Goal: Information Seeking & Learning: Learn about a topic

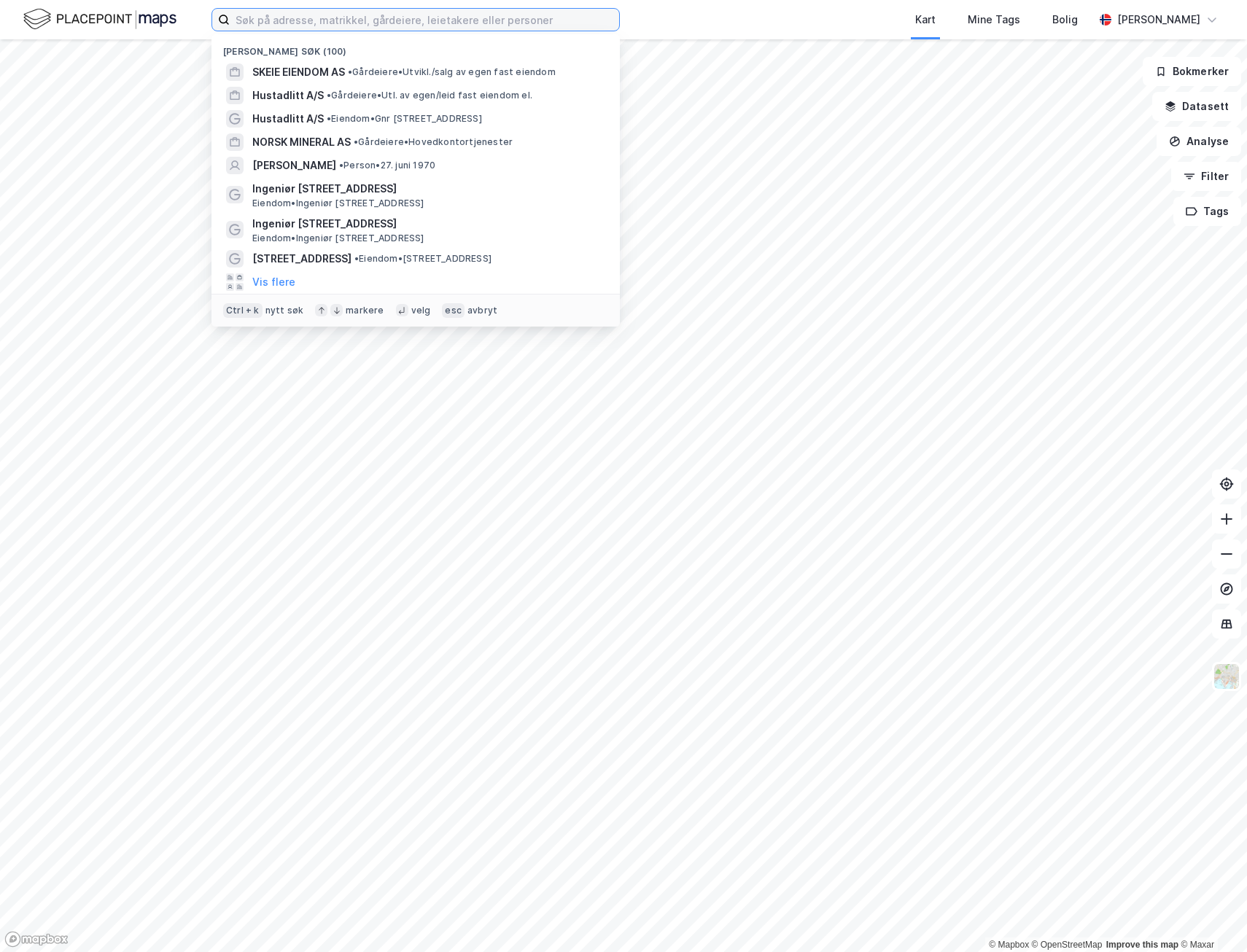
click at [302, 14] on input at bounding box center [424, 20] width 389 height 22
click at [294, 14] on input at bounding box center [424, 20] width 389 height 22
type input "H"
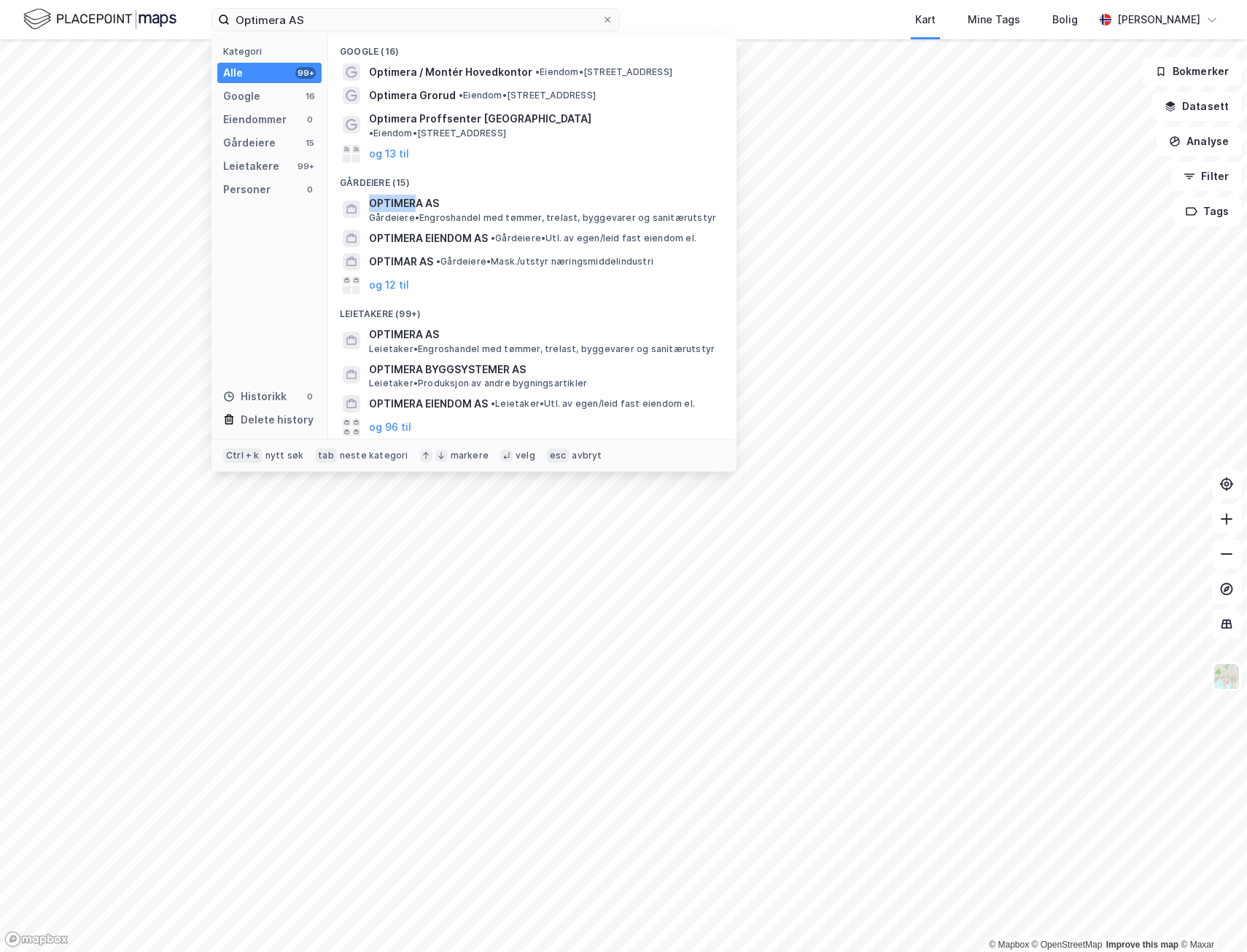
drag, startPoint x: 415, startPoint y: 195, endPoint x: 524, endPoint y: 167, distance: 112.5
click at [524, 167] on div "Google (16) Optimera / Montér Hovedkontor • Eiendom • [STREET_ADDRESS] • Eiendo…" at bounding box center [532, 236] width 408 height 405
click at [399, 326] on span "OPTIMERA AS" at bounding box center [543, 334] width 350 height 18
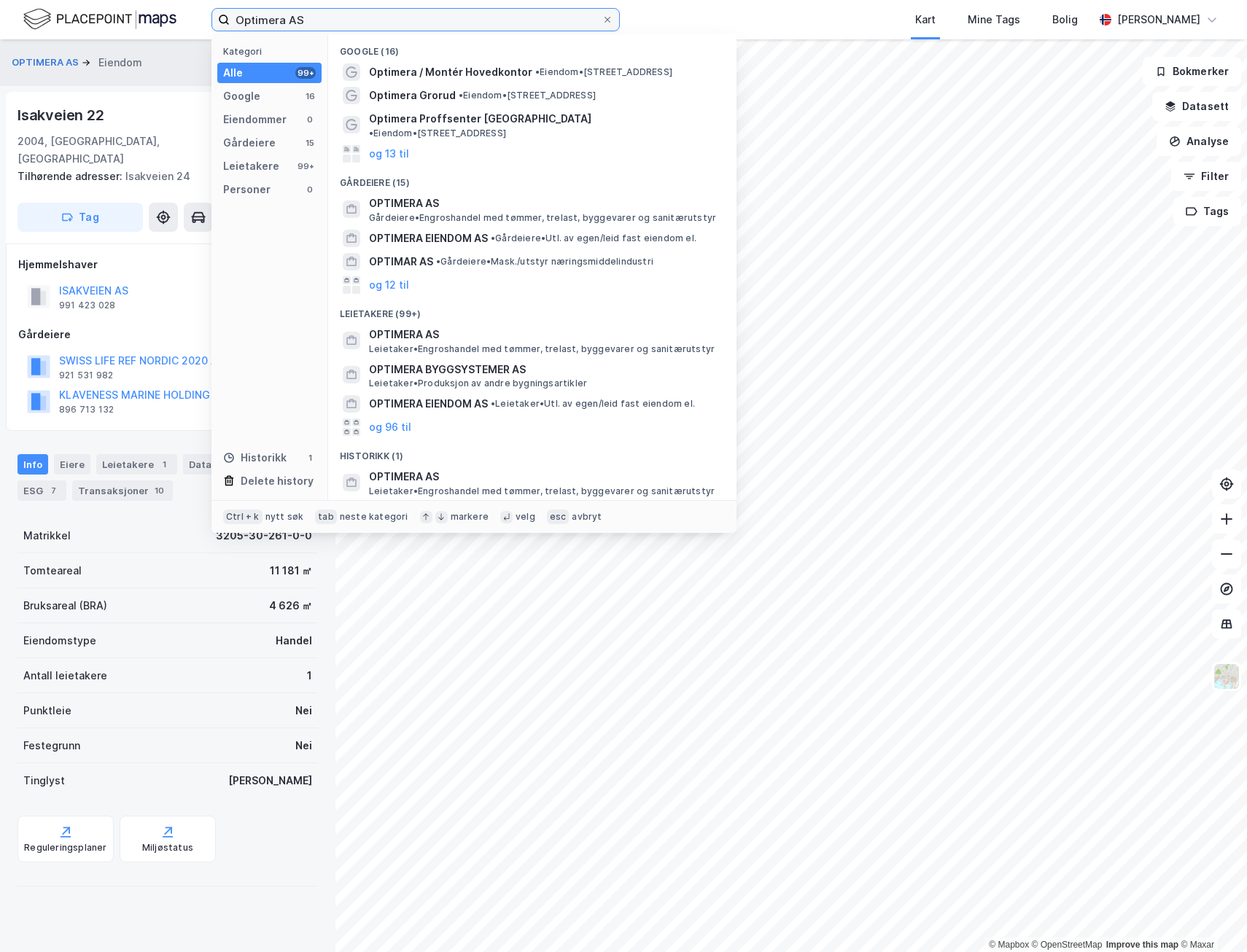
drag, startPoint x: 326, startPoint y: 24, endPoint x: 75, endPoint y: 16, distance: 251.1
click at [75, 16] on div "Optimera AS Kategori Alle 99+ Google 16 Eiendommer 0 Gårdeiere 15 Leietakere 99…" at bounding box center [624, 20] width 1247 height 39
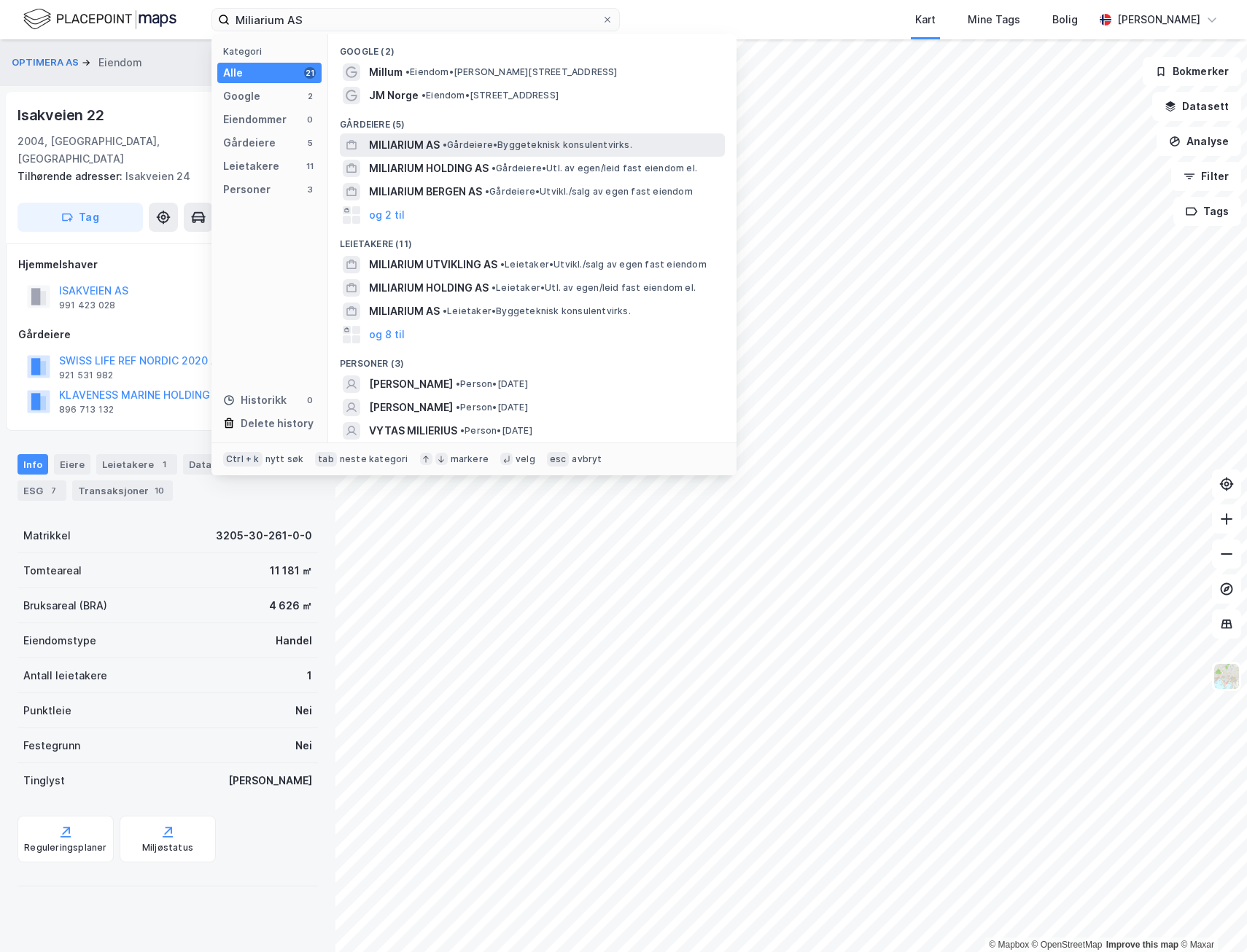
click at [447, 143] on span "•" at bounding box center [444, 144] width 4 height 11
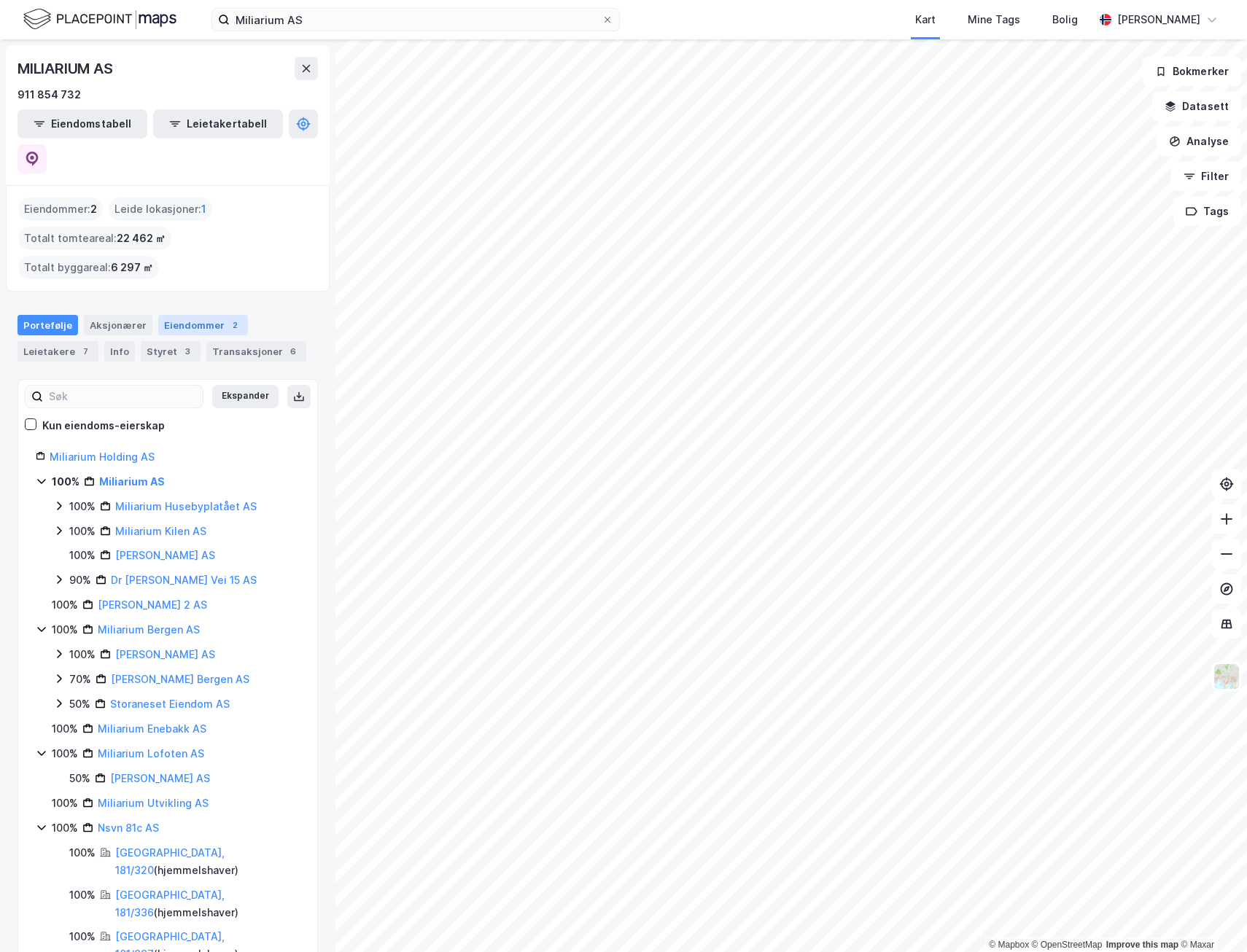
click at [195, 315] on div "Eiendommer 2" at bounding box center [202, 325] width 89 height 21
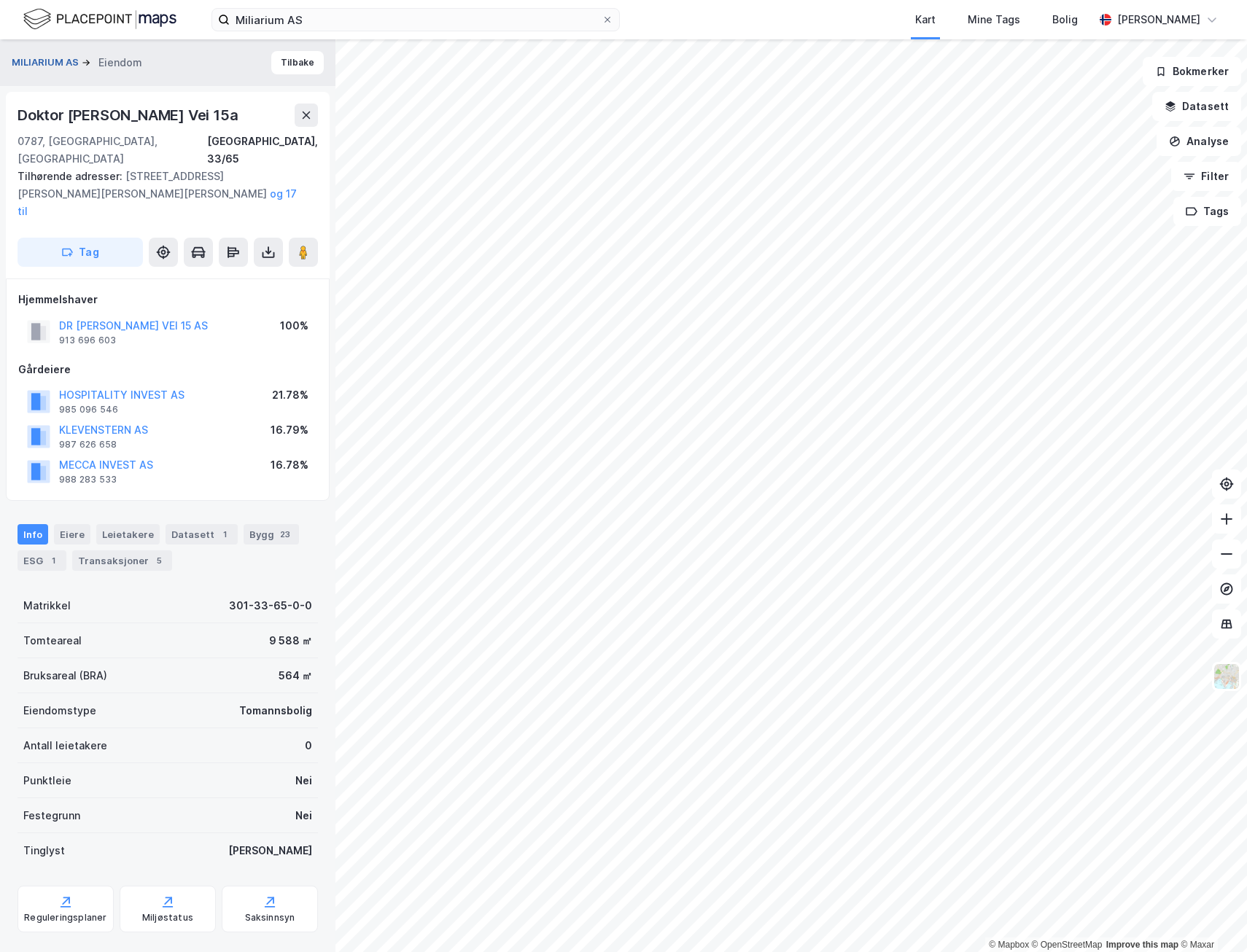
click at [26, 58] on button "MILIARIUM AS" at bounding box center [46, 63] width 70 height 15
click at [64, 525] on div "Eiere" at bounding box center [72, 534] width 36 height 21
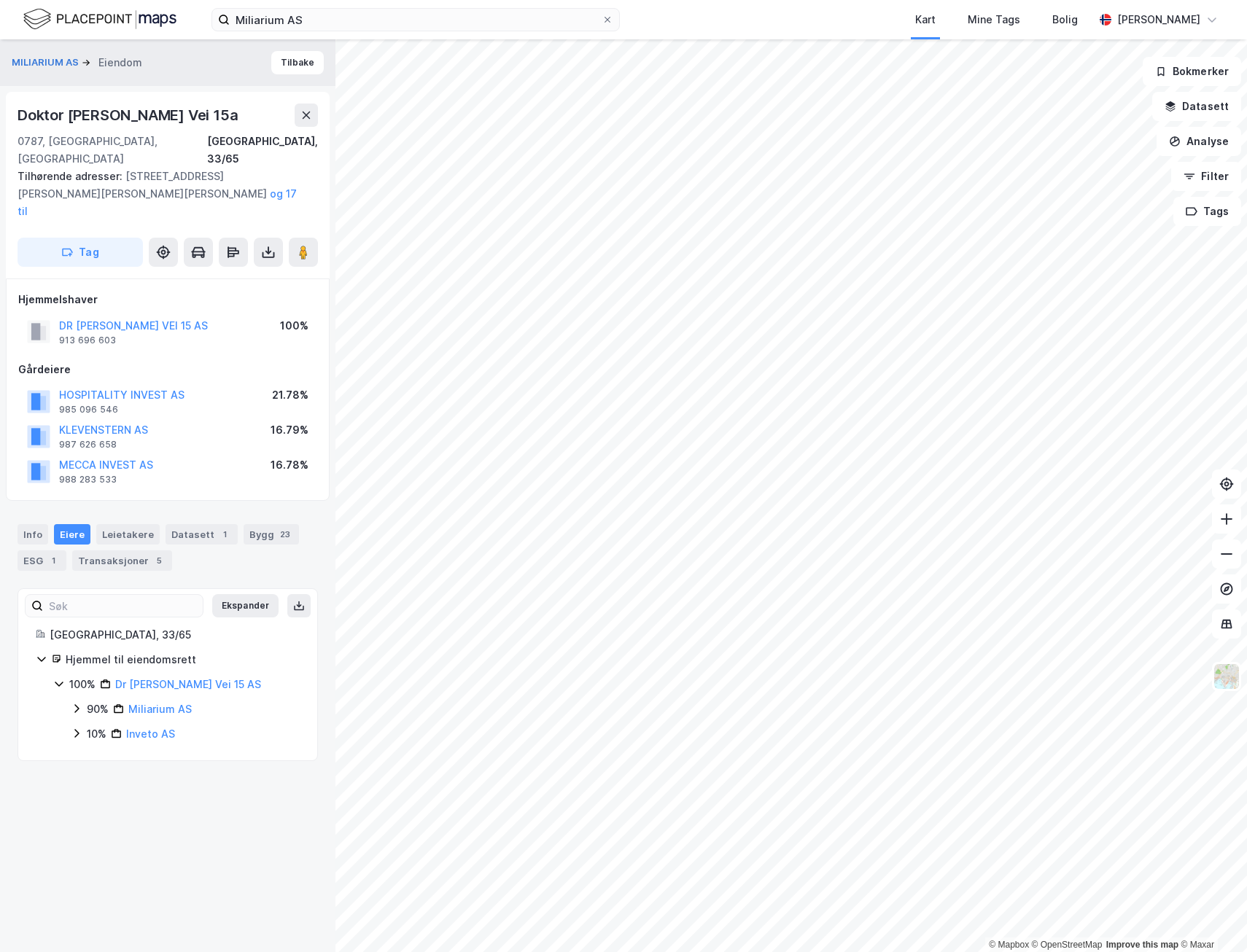
click at [75, 704] on icon at bounding box center [76, 708] width 4 height 9
click at [75, 703] on icon at bounding box center [76, 709] width 12 height 12
click at [77, 727] on icon at bounding box center [76, 733] width 12 height 12
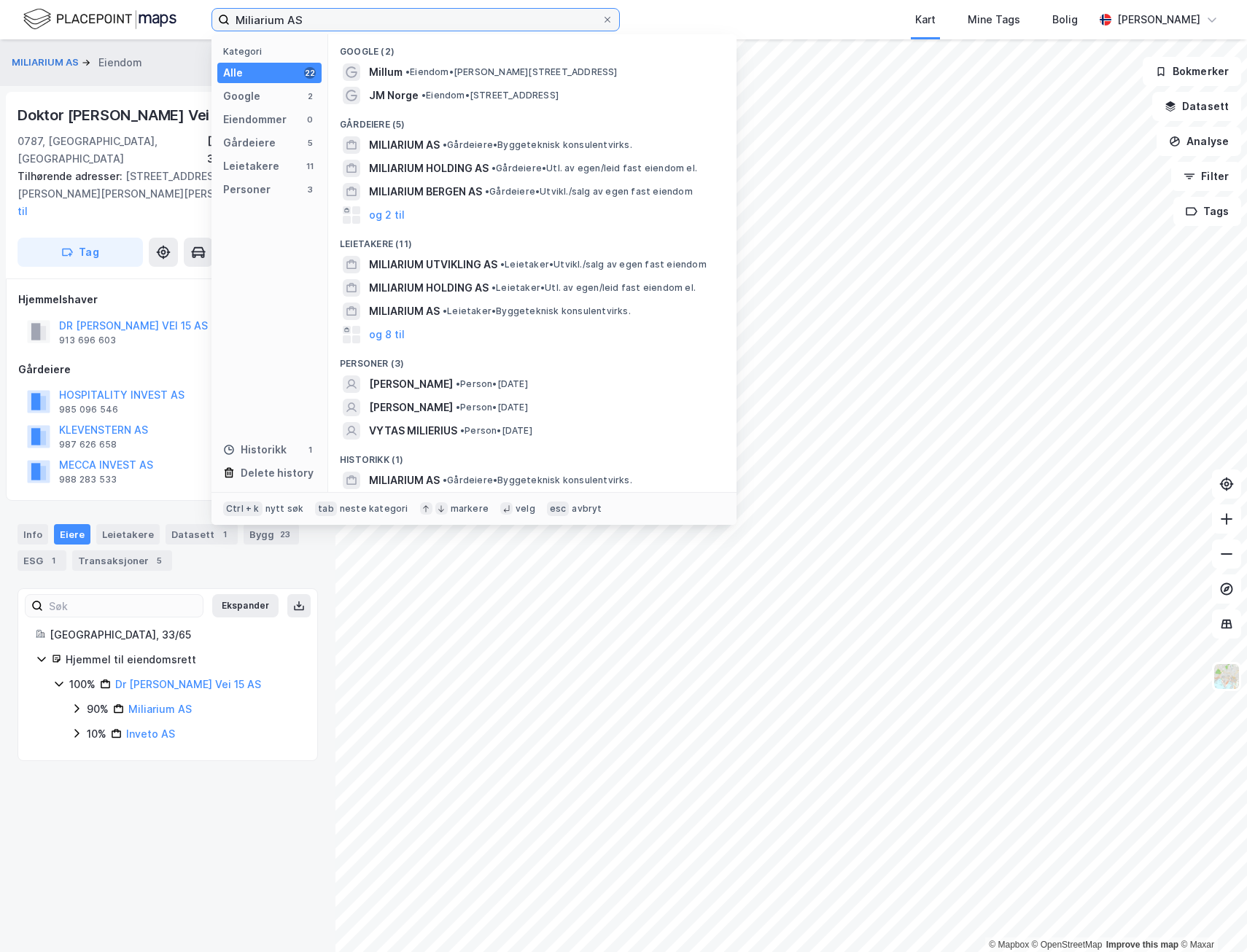
drag, startPoint x: 205, startPoint y: 22, endPoint x: 125, endPoint y: 22, distance: 80.0
click at [125, 22] on div "Miliarium AS Kategori Alle 22 Google 2 Eiendommer 0 Gårdeiere 5 Leietakere 11 P…" at bounding box center [624, 20] width 1247 height 39
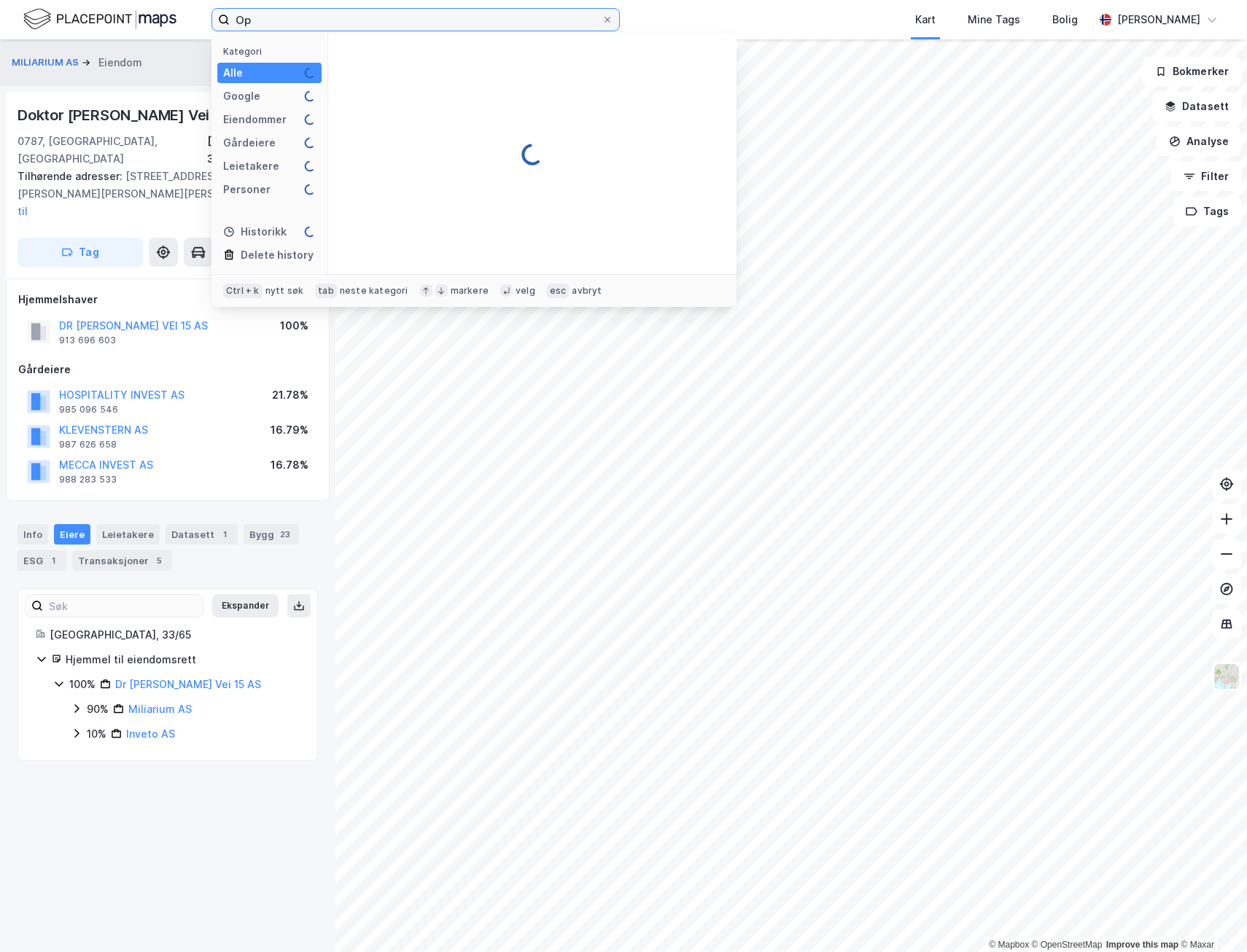
type input "O"
type input "Øst bygg og handel"
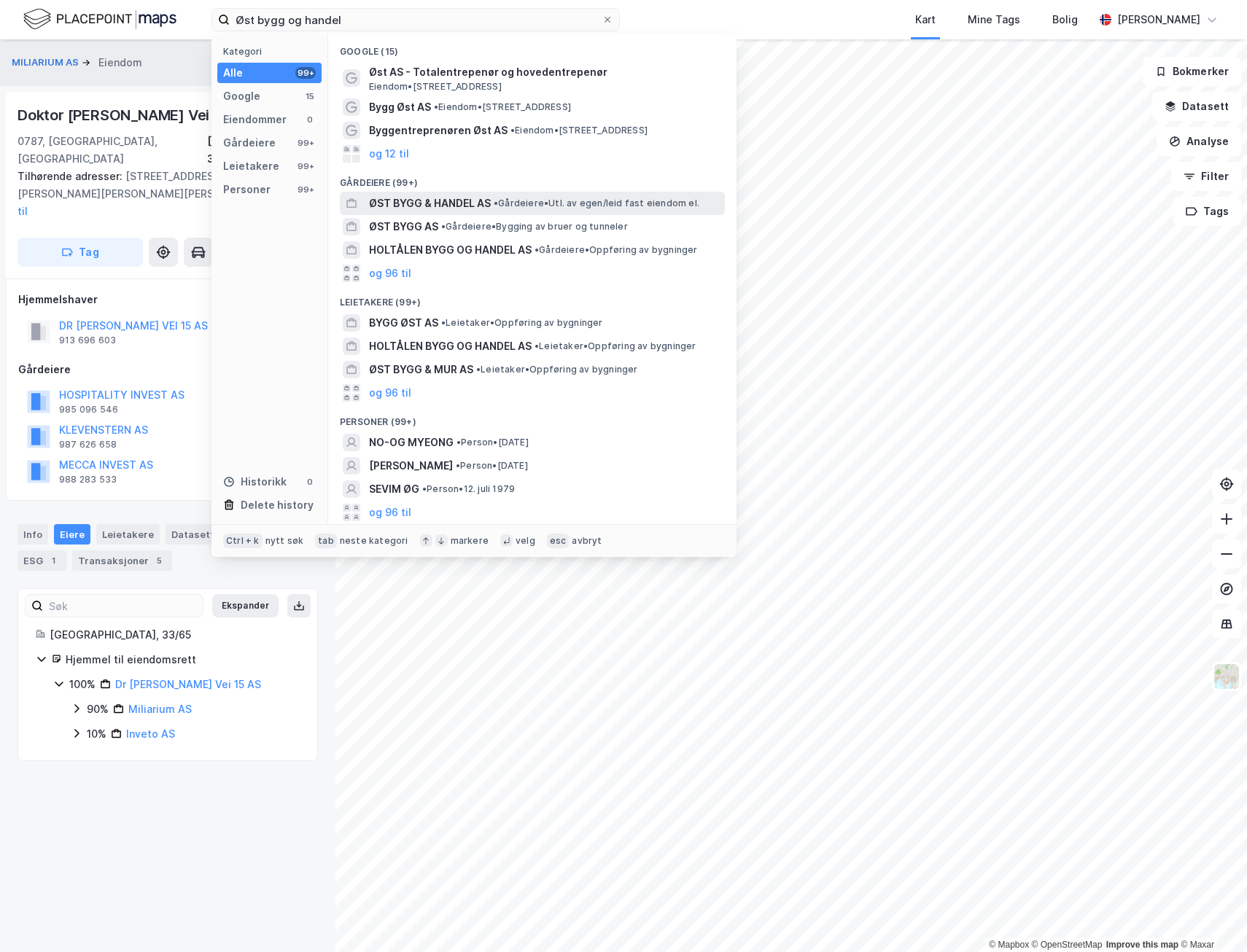
click at [451, 198] on span "ØST BYGG & HANDEL AS" at bounding box center [429, 204] width 122 height 18
